Goal: Check status: Check status

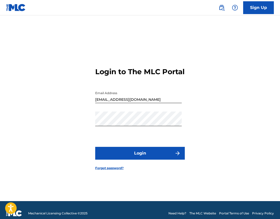
click at [173, 155] on button "Login" at bounding box center [140, 153] width 90 height 13
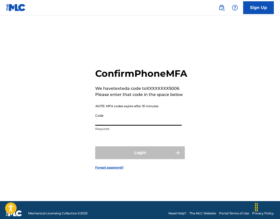
click at [157, 126] on input "Code" at bounding box center [138, 118] width 86 height 15
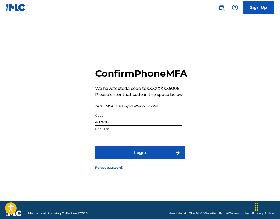
type input "487628"
click at [168, 159] on button "Login" at bounding box center [140, 152] width 90 height 13
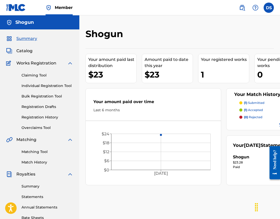
click at [40, 52] on div "Catalog" at bounding box center [39, 51] width 67 height 6
click at [253, 102] on p "(1) submitted" at bounding box center [254, 103] width 20 height 5
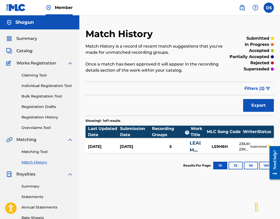
click at [106, 146] on div "[DATE]" at bounding box center [104, 147] width 32 height 6
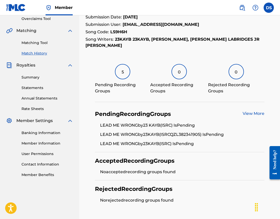
scroll to position [109, 0]
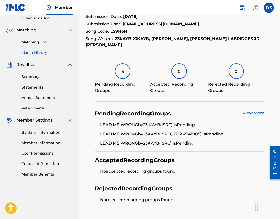
click at [257, 113] on link "View More" at bounding box center [253, 112] width 22 height 5
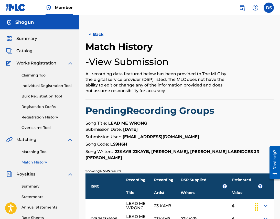
click at [40, 153] on link "Matching Tool" at bounding box center [47, 151] width 52 height 5
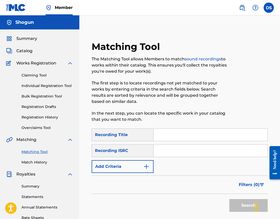
click at [36, 142] on span "Matching" at bounding box center [26, 140] width 20 height 6
click at [32, 140] on span "Matching" at bounding box center [26, 140] width 20 height 6
click at [31, 161] on link "Match History" at bounding box center [47, 162] width 52 height 5
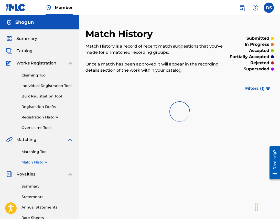
click at [257, 89] on span "Filters ( 1 )" at bounding box center [254, 88] width 19 height 6
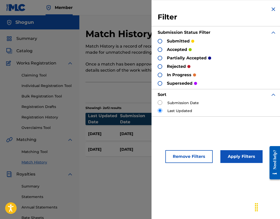
click at [130, 100] on div "Match History Match History is a record of recent match suggestions that you've…" at bounding box center [179, 104] width 188 height 152
click at [195, 154] on button "Remove Filters" at bounding box center [188, 156] width 47 height 13
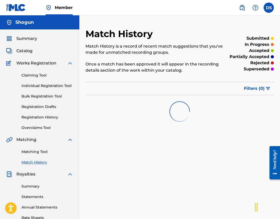
click at [256, 86] on span "Filters ( 0 )" at bounding box center [254, 88] width 21 height 6
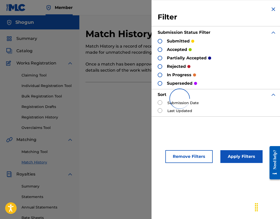
click at [196, 155] on button "Remove Filters" at bounding box center [188, 156] width 47 height 13
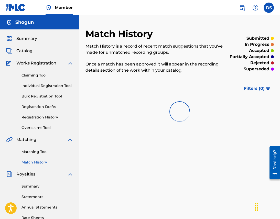
click at [268, 87] on img "submit" at bounding box center [268, 88] width 4 height 3
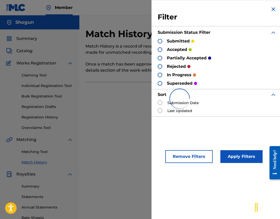
click at [192, 101] on div at bounding box center [179, 98] width 188 height 33
click at [161, 110] on div at bounding box center [179, 98] width 188 height 33
click at [160, 110] on div at bounding box center [179, 98] width 188 height 33
click at [122, 99] on div at bounding box center [179, 98] width 188 height 33
click at [274, 8] on div "Filter Submission Status Filter submitted accepted partially accepted rejected …" at bounding box center [216, 61] width 131 height 123
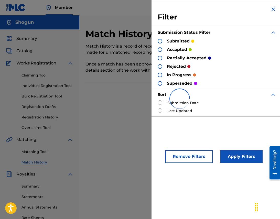
click at [274, 8] on img at bounding box center [273, 9] width 6 height 6
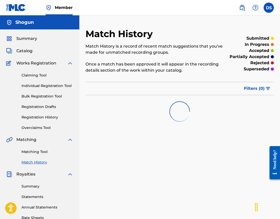
click at [37, 41] on div "Summary" at bounding box center [39, 39] width 67 height 6
drag, startPoint x: 36, startPoint y: 45, endPoint x: 32, endPoint y: 42, distance: 4.5
click at [35, 45] on div "Summary Catalog Works Registration Claiming Tool Individual Registration Tool B…" at bounding box center [39, 160] width 79 height 263
click at [28, 41] on div "Summary Catalog Works Registration Claiming Tool Individual Registration Tool B…" at bounding box center [39, 160] width 79 height 263
click at [15, 38] on link "Summary" at bounding box center [21, 39] width 31 height 6
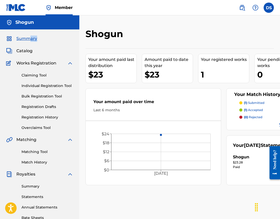
click at [12, 51] on img at bounding box center [9, 51] width 6 height 6
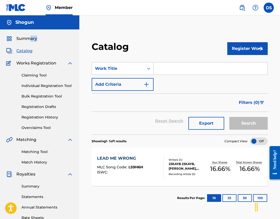
click at [23, 39] on span "Summary" at bounding box center [26, 39] width 21 height 6
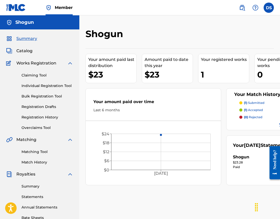
click at [42, 51] on div "Catalog" at bounding box center [39, 51] width 67 height 6
click at [26, 51] on span "Catalog" at bounding box center [24, 51] width 16 height 6
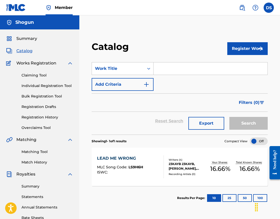
click at [26, 63] on span "Works Registration" at bounding box center [36, 63] width 40 height 6
click at [27, 70] on div "Claiming Tool Individual Registration Tool Bulk Registration Tool Registration …" at bounding box center [39, 98] width 67 height 64
click at [39, 77] on link "Claiming Tool" at bounding box center [47, 75] width 52 height 5
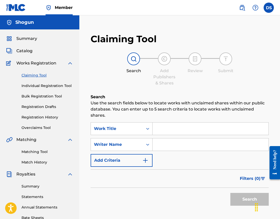
click at [42, 119] on link "Registration History" at bounding box center [47, 117] width 52 height 5
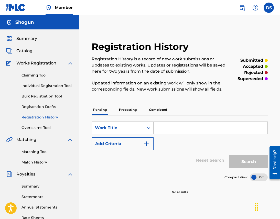
click at [34, 153] on link "Matching Tool" at bounding box center [47, 151] width 52 height 5
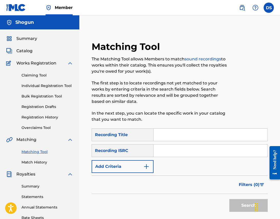
click at [38, 161] on link "Match History" at bounding box center [47, 162] width 52 height 5
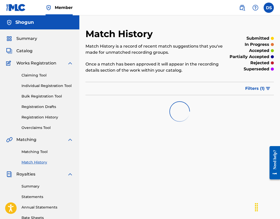
click at [268, 87] on img "submit" at bounding box center [268, 88] width 4 height 3
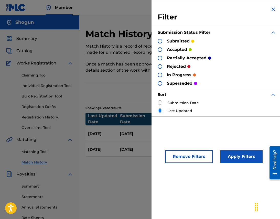
click at [127, 169] on section "Results Per Page: 10 25 50 100" at bounding box center [179, 168] width 188 height 24
click at [271, 8] on img at bounding box center [273, 9] width 6 height 6
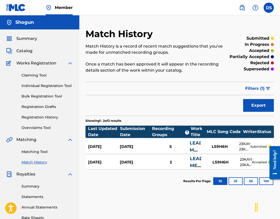
click at [165, 160] on div "2" at bounding box center [171, 162] width 38 height 6
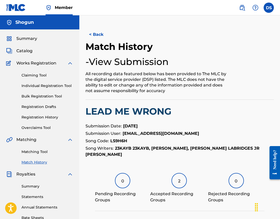
click at [42, 159] on div "Matching Tool Match History" at bounding box center [39, 154] width 67 height 22
click at [41, 161] on link "Match History" at bounding box center [47, 162] width 52 height 5
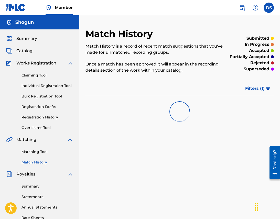
click at [254, 89] on span "Filters ( 1 )" at bounding box center [254, 88] width 19 height 6
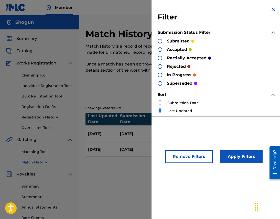
click at [98, 139] on div "[DATE] [DATE] 5 LEAD ME WRONG LS9H6H 23KAYB 23KAYB, [PERSON_NAME], [PERSON_NAME…" at bounding box center [179, 134] width 188 height 14
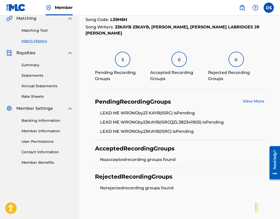
scroll to position [139, 0]
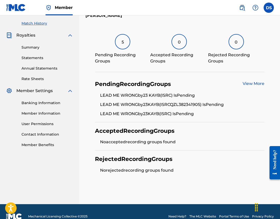
click at [247, 81] on link "View More" at bounding box center [253, 83] width 22 height 5
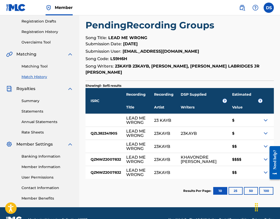
scroll to position [98, 0]
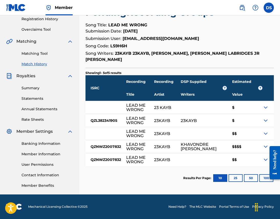
click at [265, 146] on img at bounding box center [265, 146] width 6 height 6
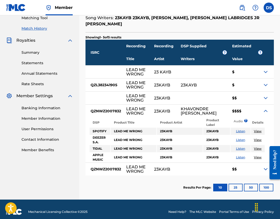
scroll to position [139, 0]
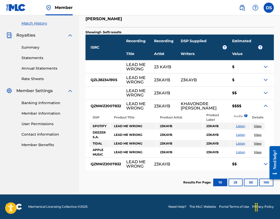
click at [258, 151] on link "View" at bounding box center [258, 152] width 8 height 4
